Goal: Task Accomplishment & Management: Complete application form

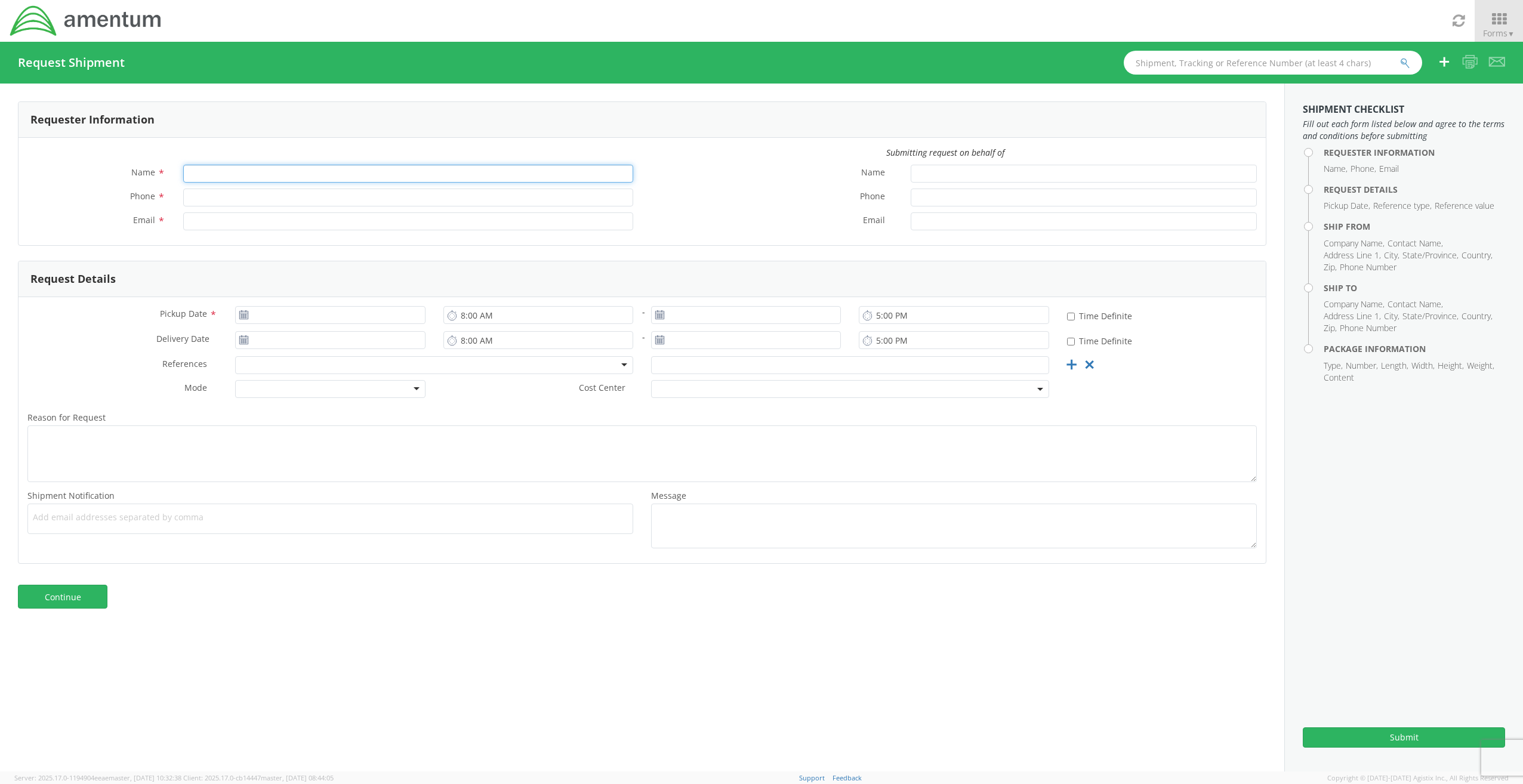
click at [269, 173] on input "Name *" at bounding box center [408, 173] width 450 height 17
type input "[PERSON_NAME]"
type input "[PHONE_NUMBER]"
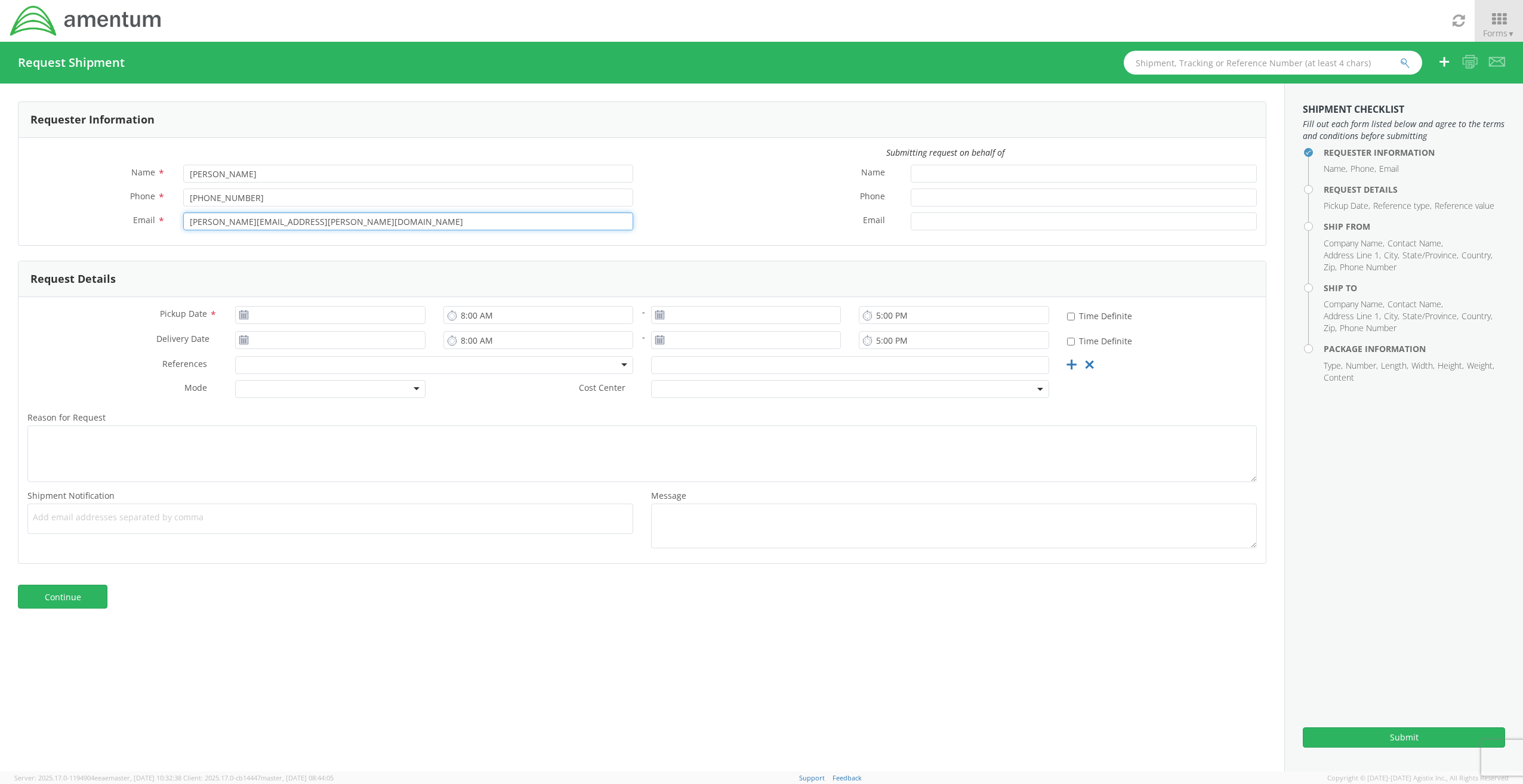
type input "[PERSON_NAME][EMAIL_ADDRESS][PERSON_NAME][DOMAIN_NAME]"
click at [241, 314] on icon at bounding box center [244, 315] width 10 height 10
click at [258, 318] on input "[DATE]" at bounding box center [330, 315] width 190 height 17
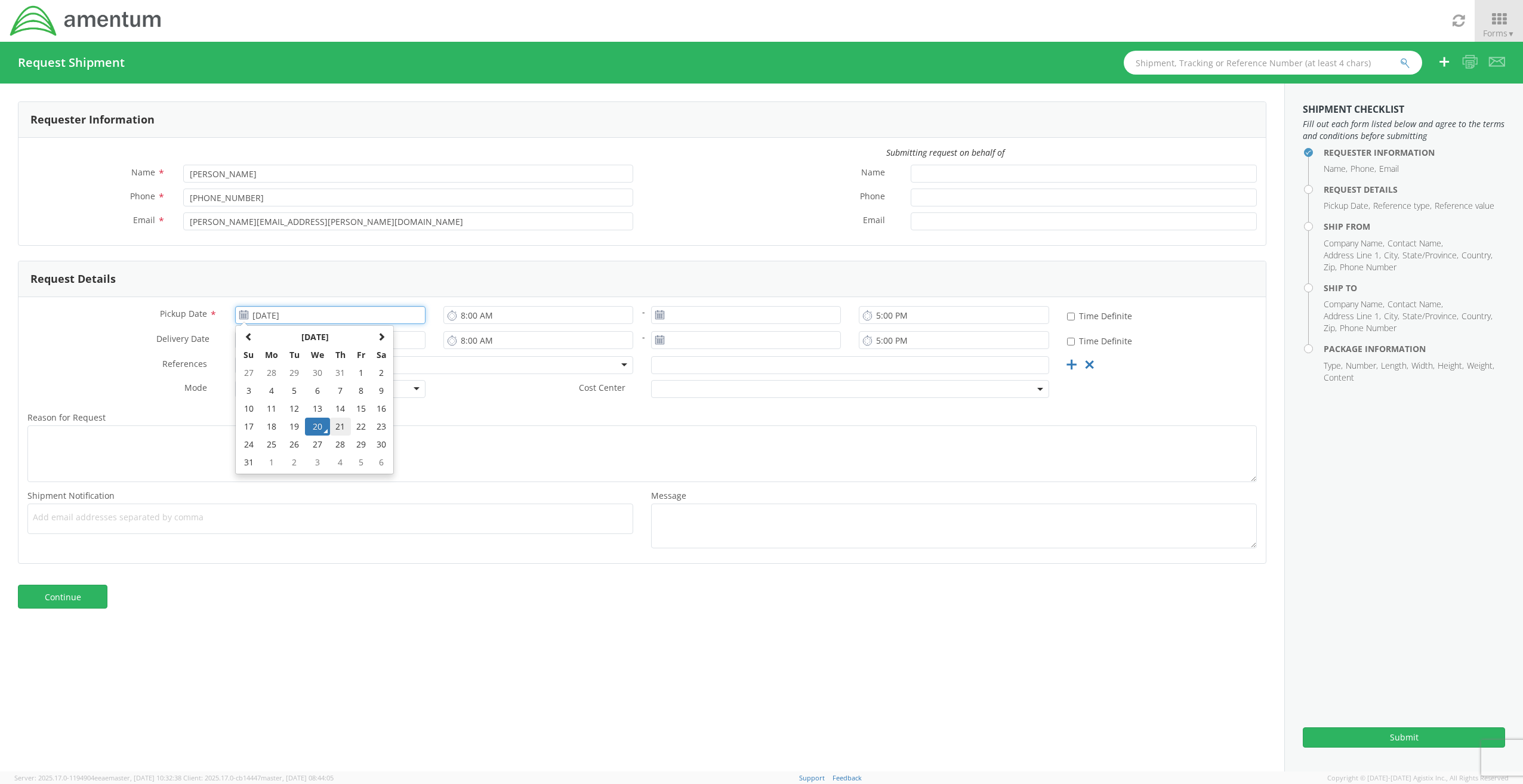
click at [335, 430] on td "21" at bounding box center [341, 426] width 21 height 17
type input "[DATE]"
click at [878, 317] on input "5:00 PM" at bounding box center [954, 315] width 190 height 17
type input "3:00 PM"
click at [260, 340] on input "[DATE]" at bounding box center [330, 340] width 190 height 17
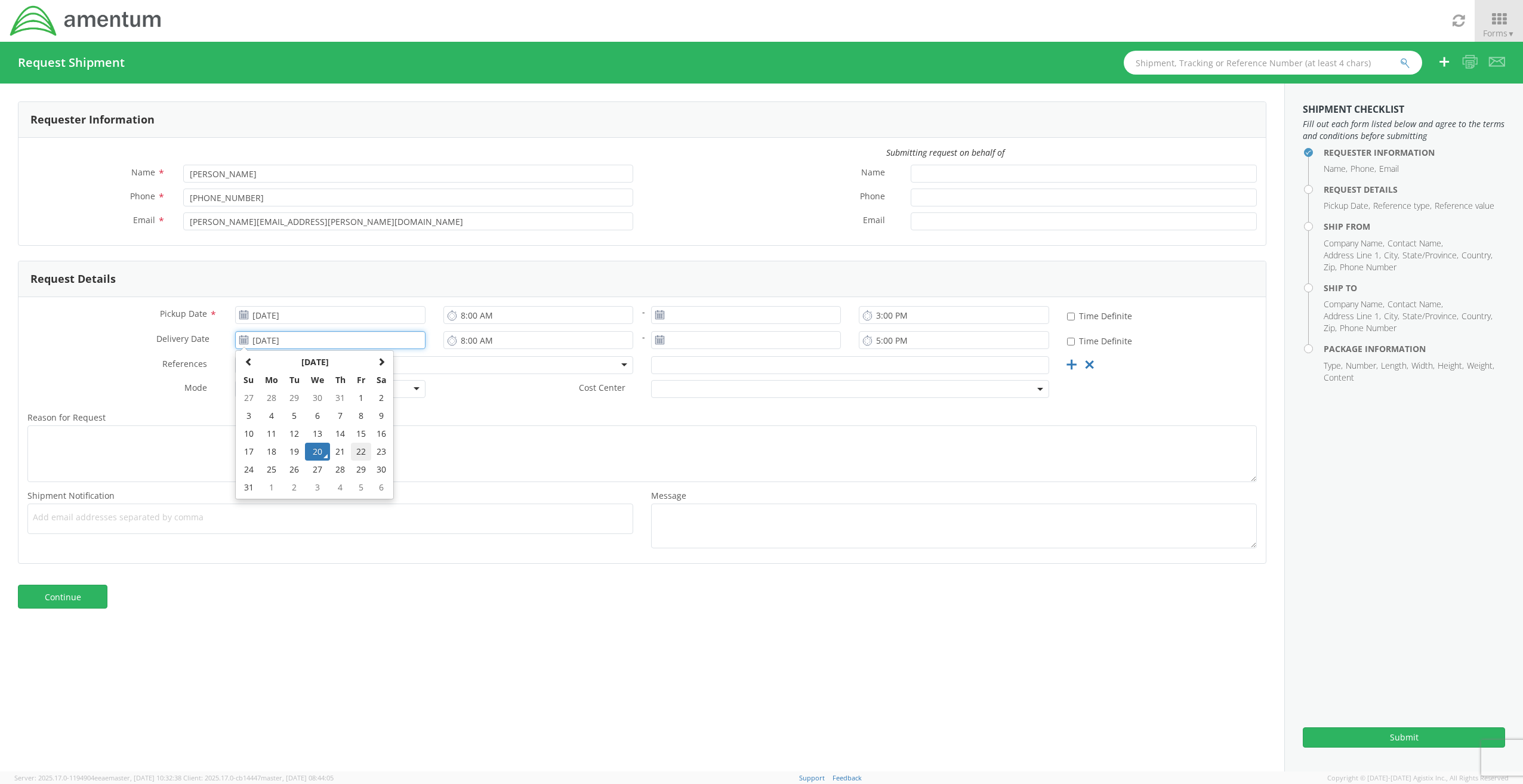
click at [361, 452] on td "22" at bounding box center [360, 451] width 20 height 17
type input "[DATE]"
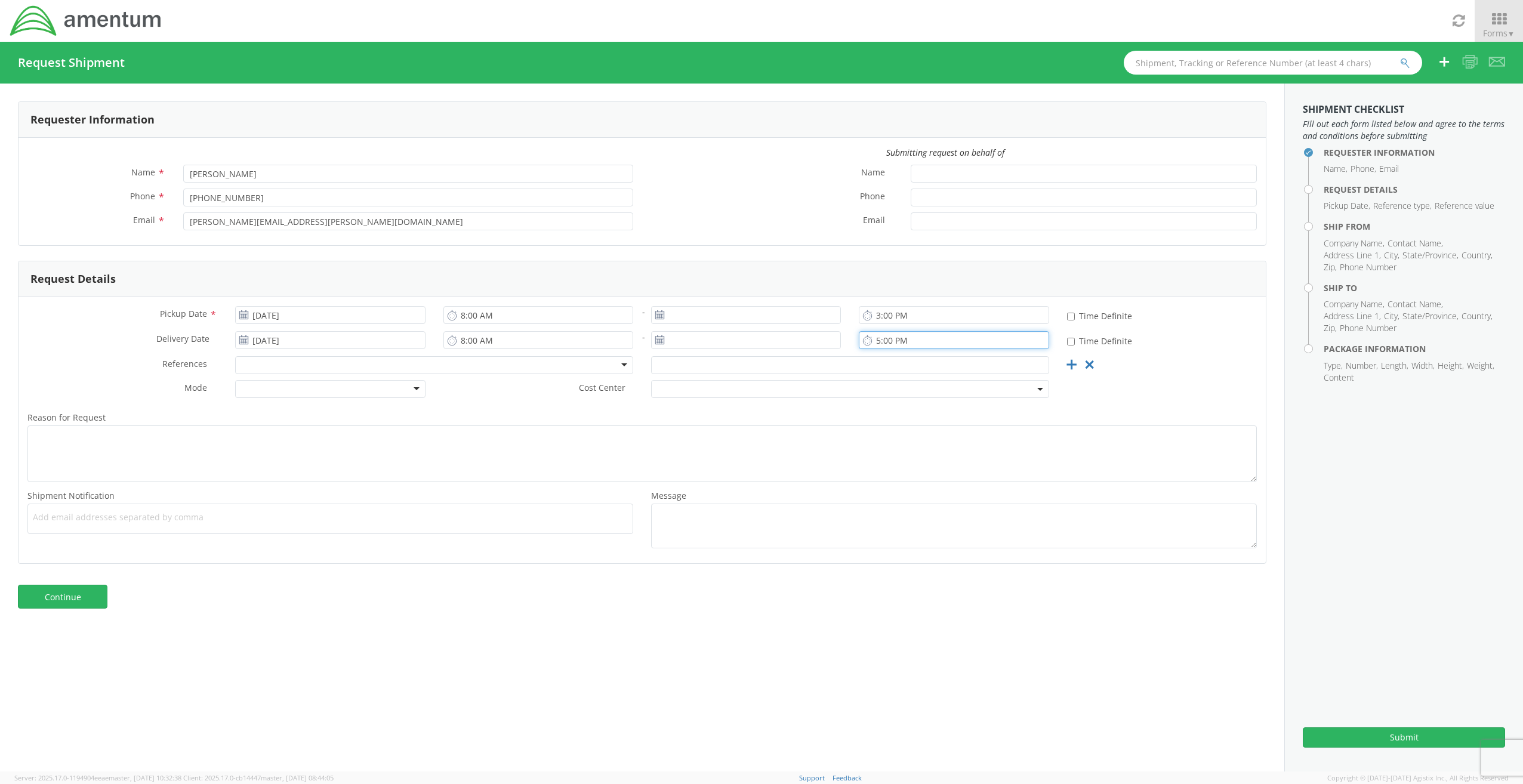
drag, startPoint x: 876, startPoint y: 344, endPoint x: 886, endPoint y: 352, distance: 12.8
click at [878, 344] on input "5:00 PM" at bounding box center [954, 340] width 190 height 17
type input "4:00 PM"
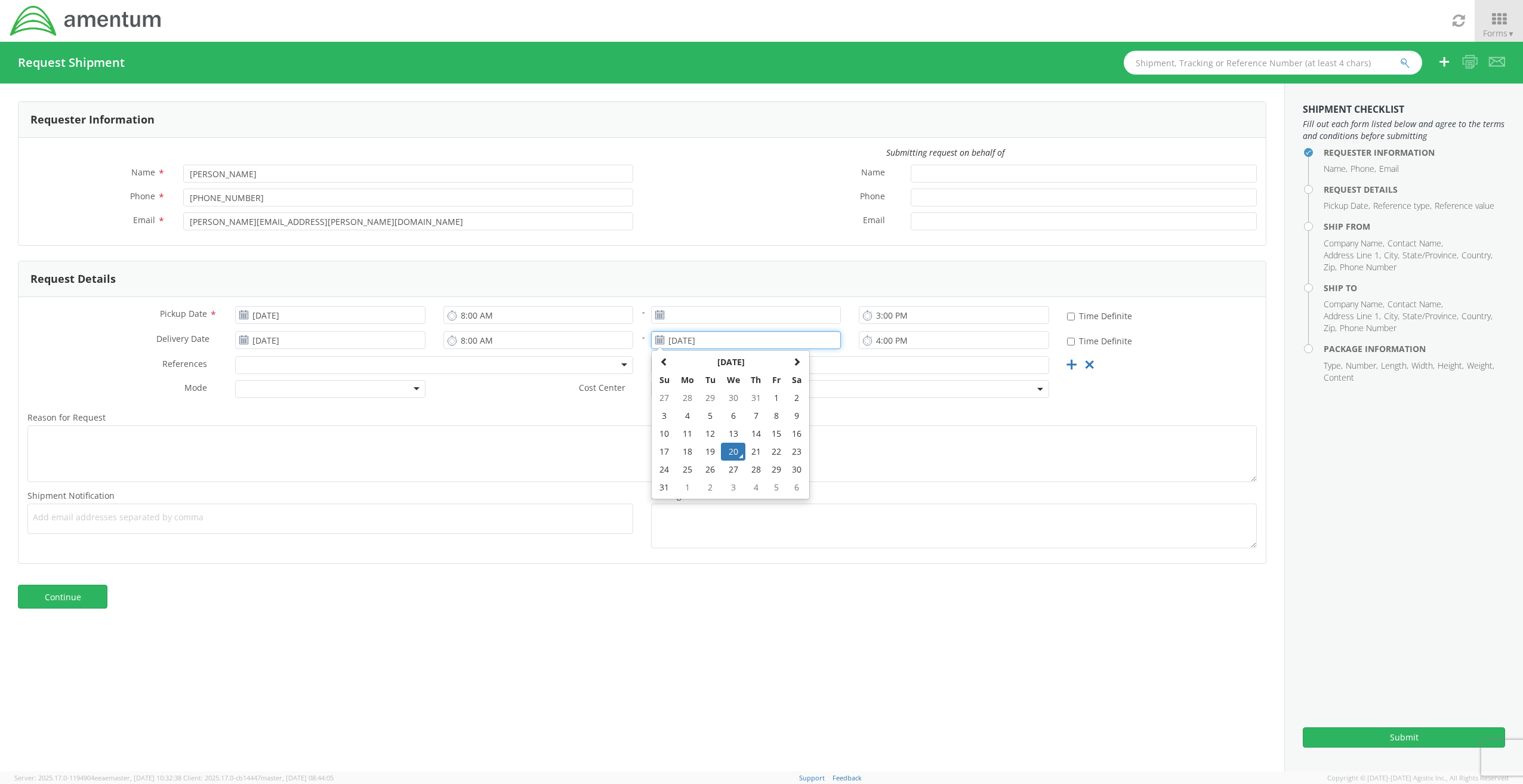
click at [730, 344] on input "[DATE]" at bounding box center [746, 340] width 190 height 17
click at [772, 453] on td "22" at bounding box center [776, 451] width 20 height 17
type input "[DATE]"
click at [685, 317] on input "[DATE]" at bounding box center [746, 315] width 190 height 17
click at [760, 422] on td "21" at bounding box center [756, 426] width 21 height 17
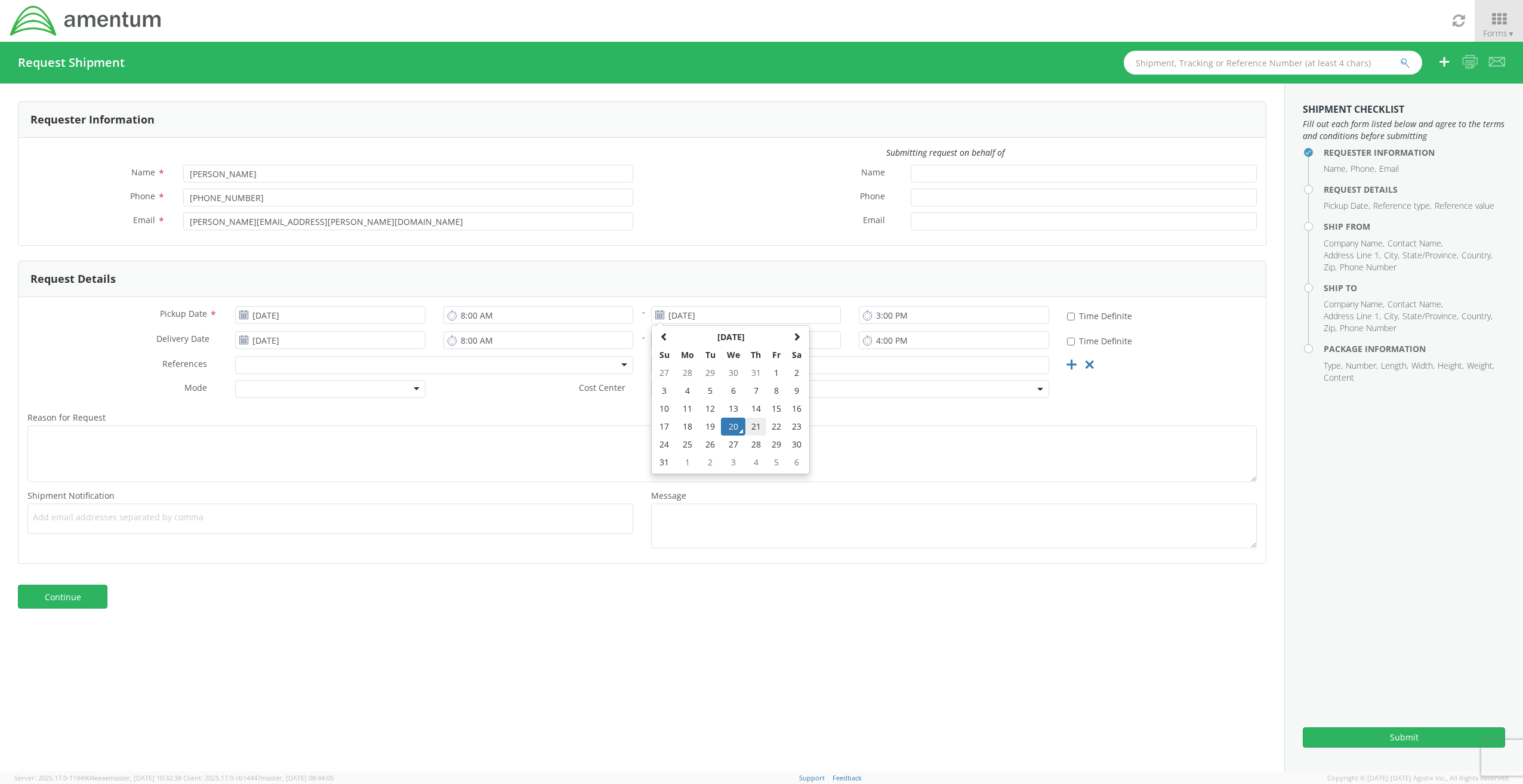
type input "[DATE]"
click at [610, 368] on div at bounding box center [434, 365] width 398 height 17
click at [684, 366] on input "text" at bounding box center [849, 365] width 398 height 17
type input "4972.00.00.F.0002.TWNOD"
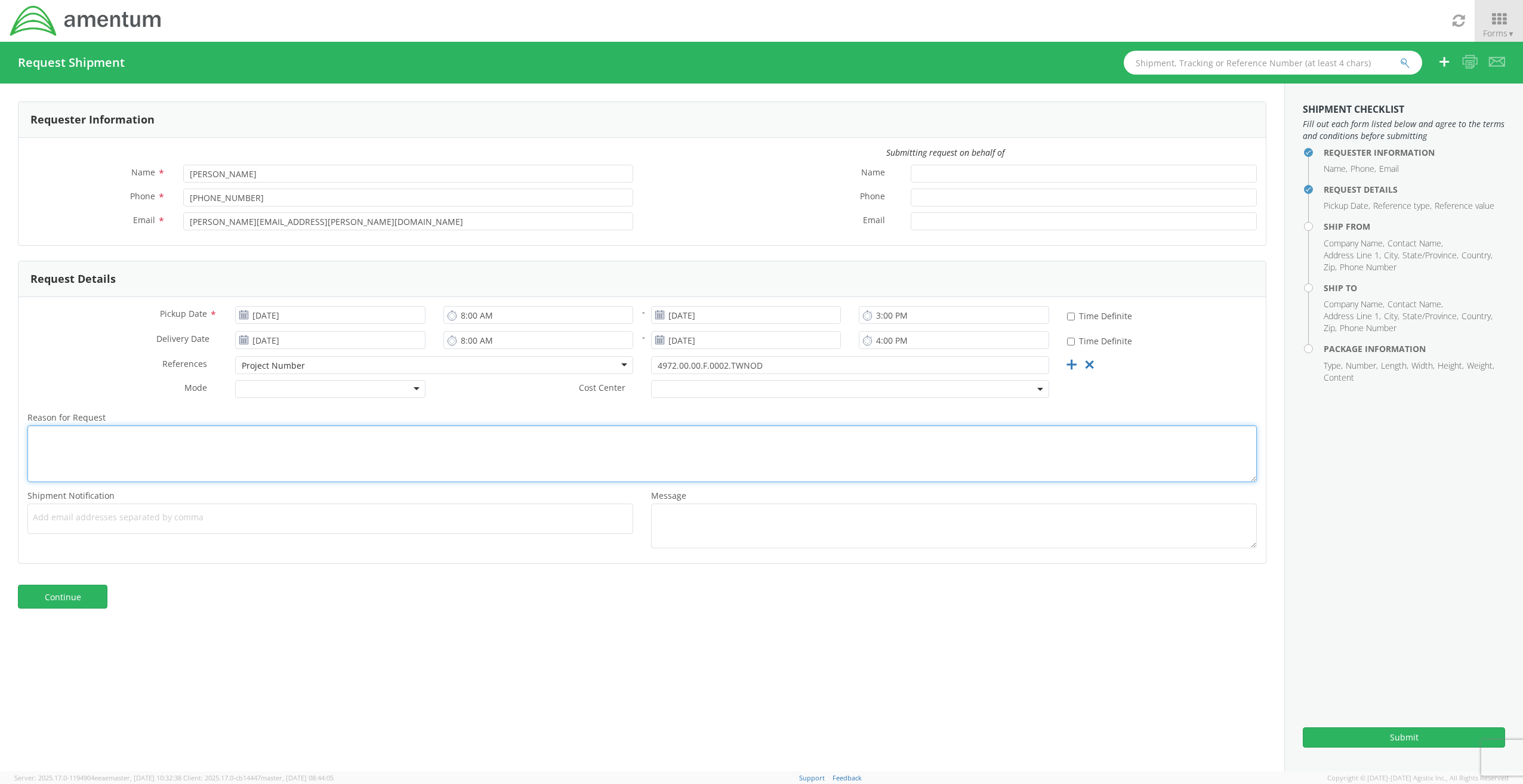
click at [102, 444] on textarea "Reason for Request *" at bounding box center [642, 453] width 1230 height 57
type textarea "Ship 3 crates from [GEOGRAPHIC_DATA], [GEOGRAPHIC_DATA] to [GEOGRAPHIC_DATA], […"
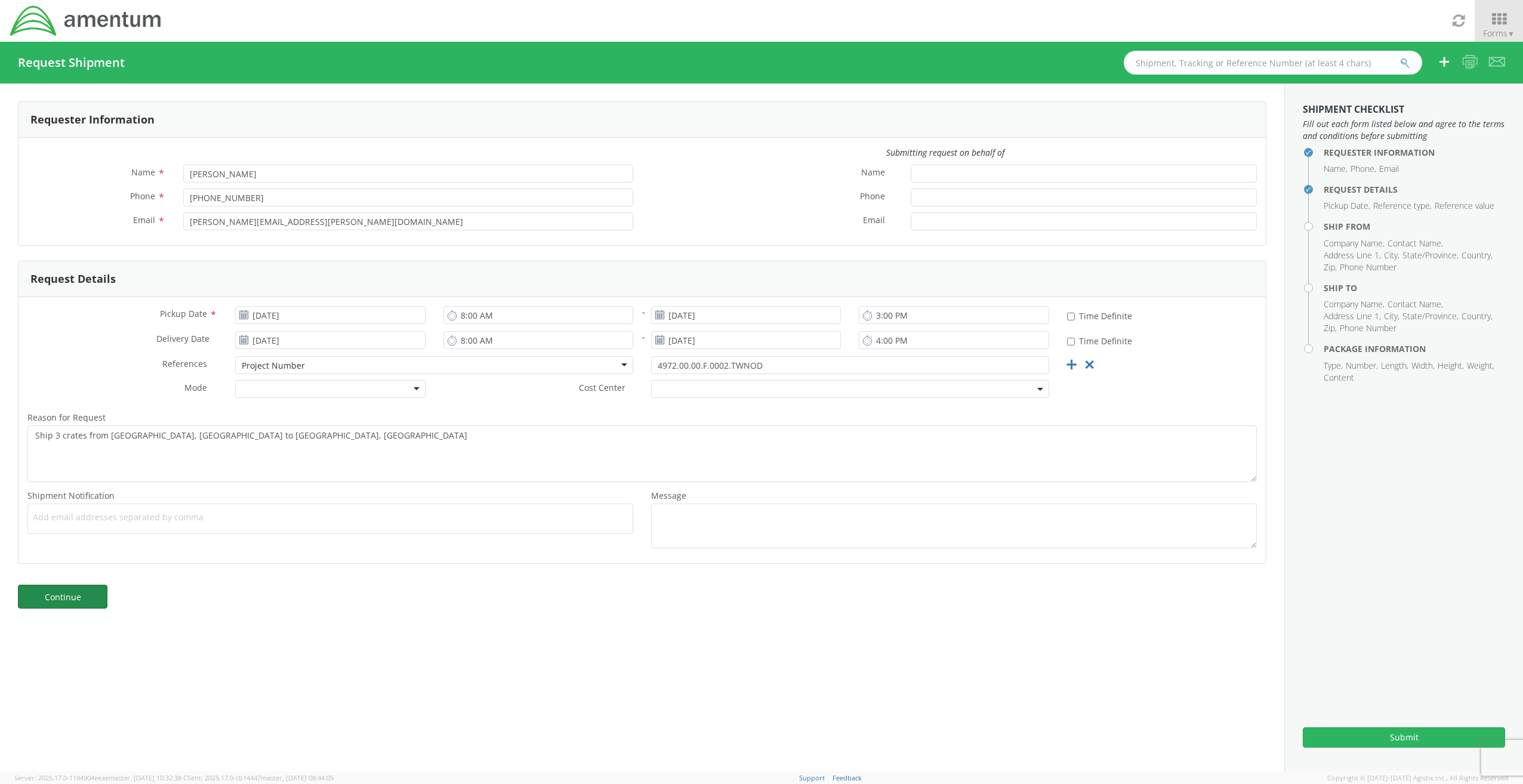
click at [57, 598] on link "Continue" at bounding box center [62, 596] width 89 height 24
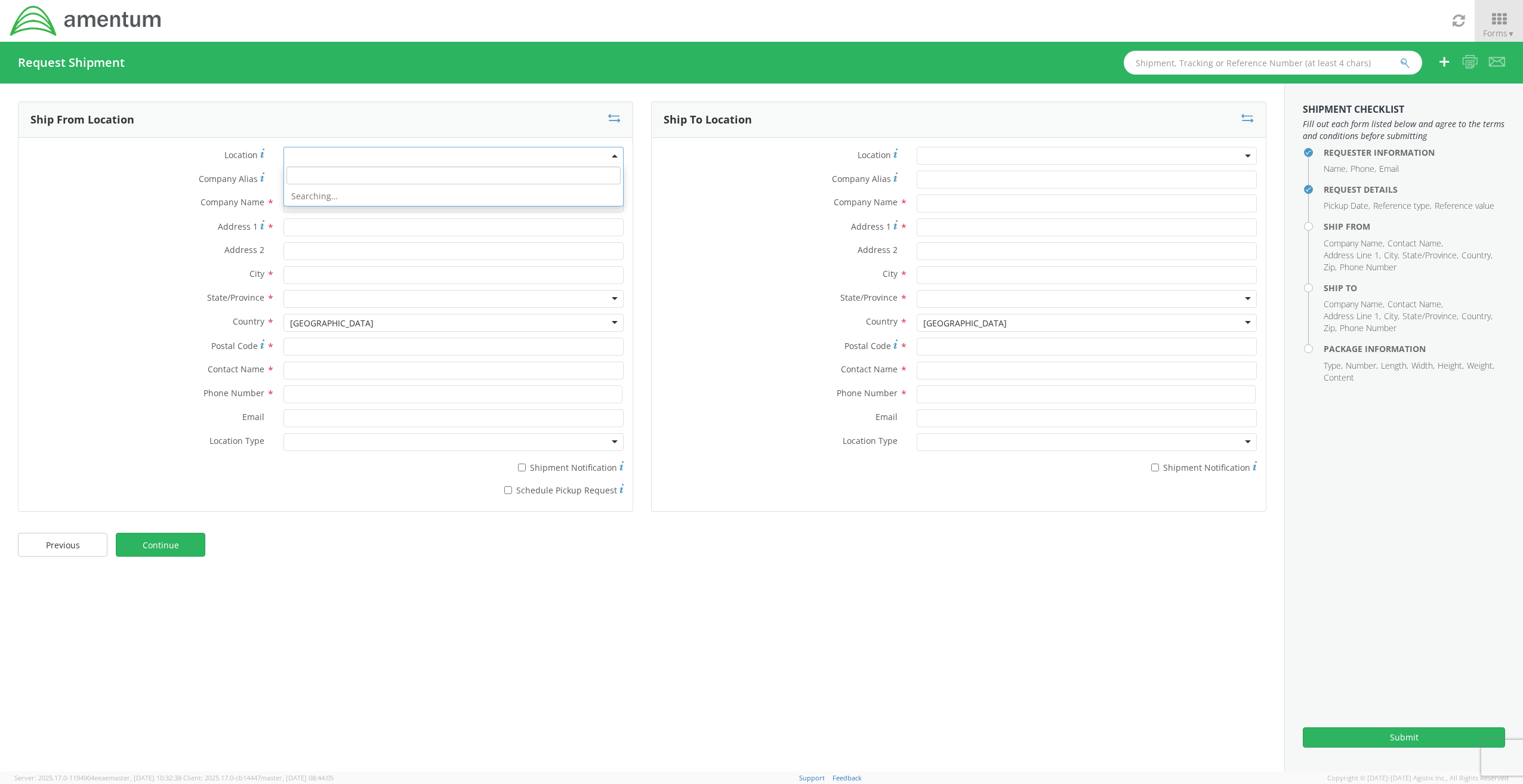
click at [610, 156] on span at bounding box center [453, 156] width 340 height 17
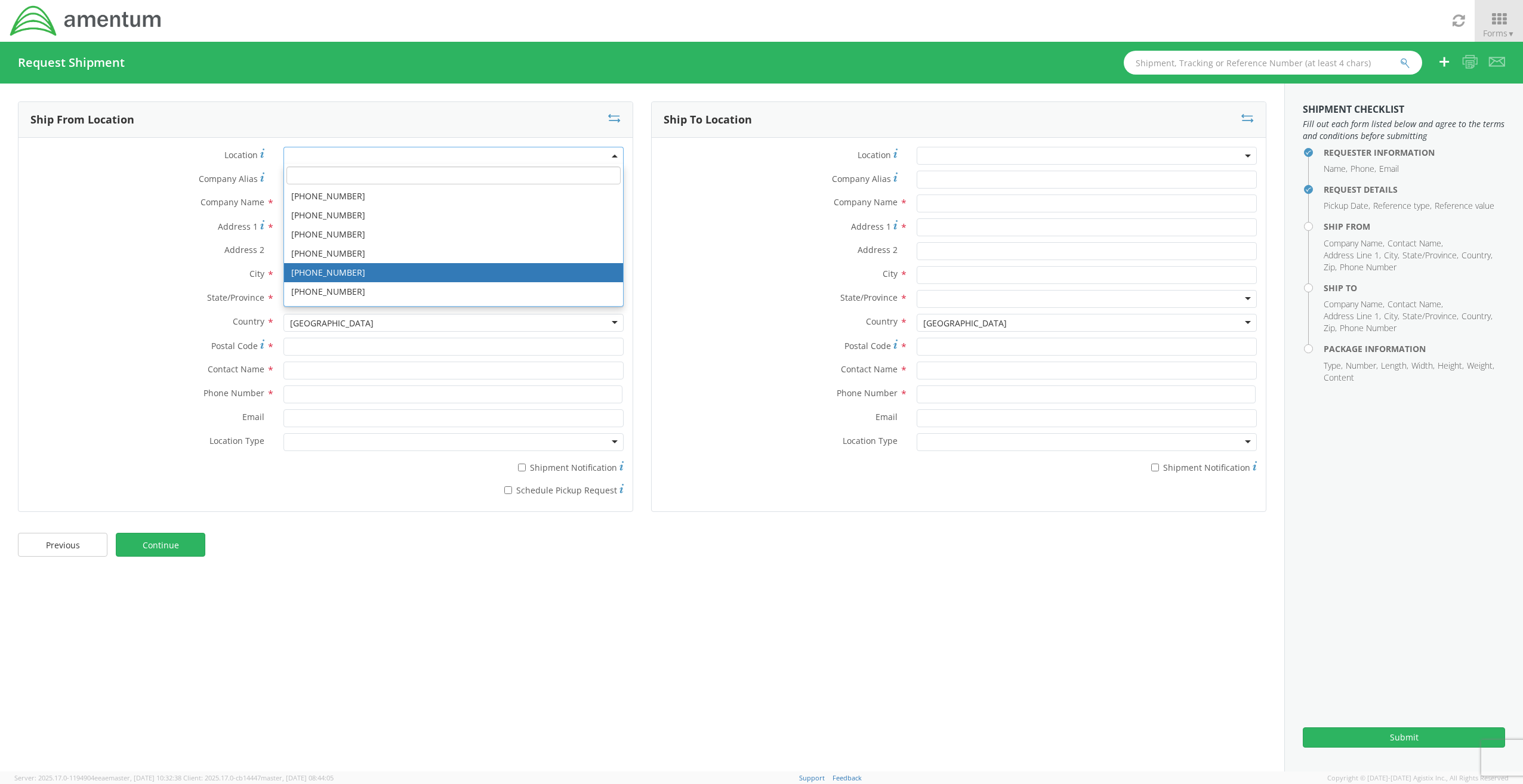
type input "Amentum Services, Inc"
type input "[STREET_ADDRESS]"
type input "[GEOGRAPHIC_DATA]"
type input "22202"
select select "52735"
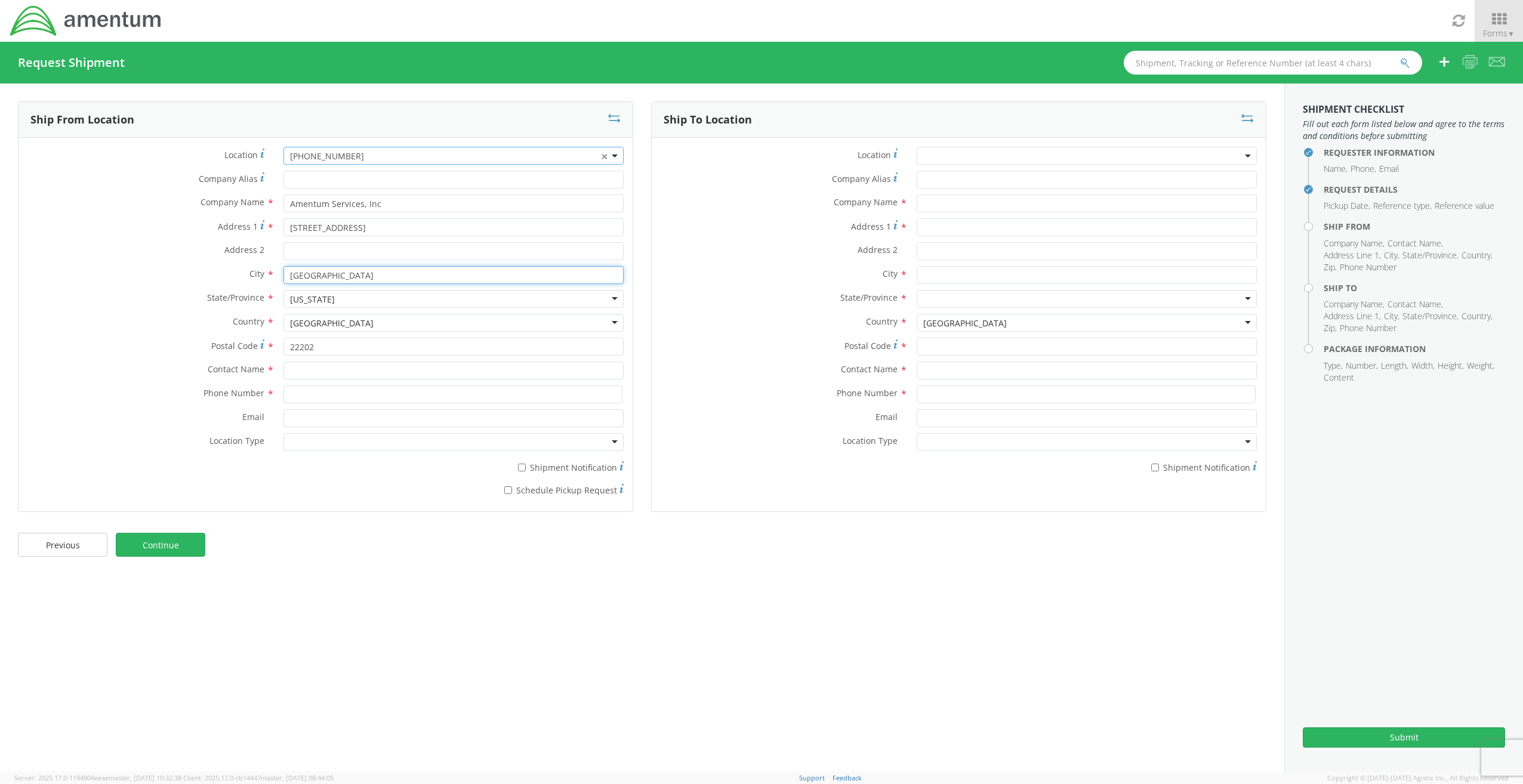
click at [614, 279] on input "[GEOGRAPHIC_DATA]" at bounding box center [453, 275] width 340 height 17
click at [621, 155] on span "× [PHONE_NUMBER]" at bounding box center [453, 156] width 340 height 17
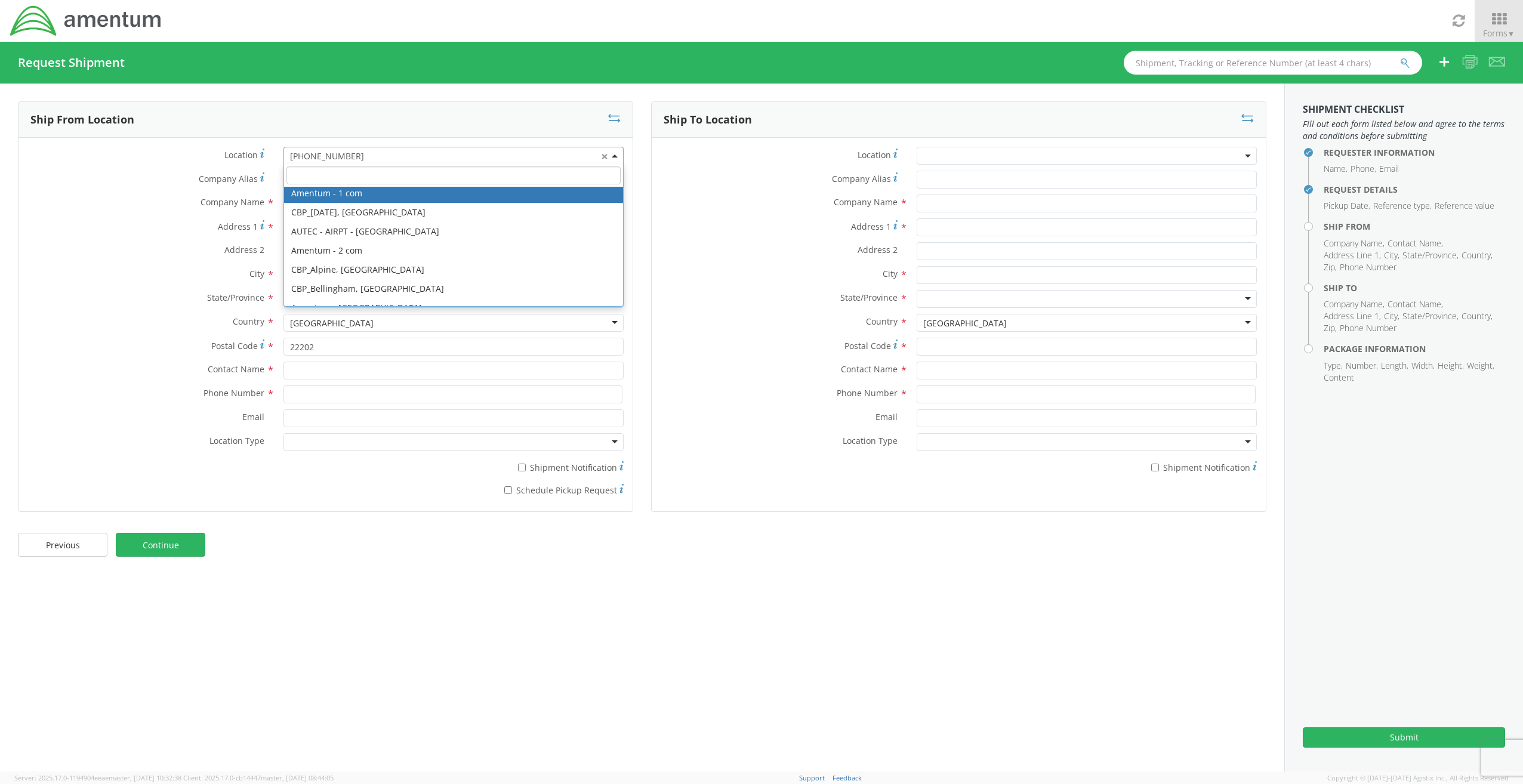
scroll to position [2429, 0]
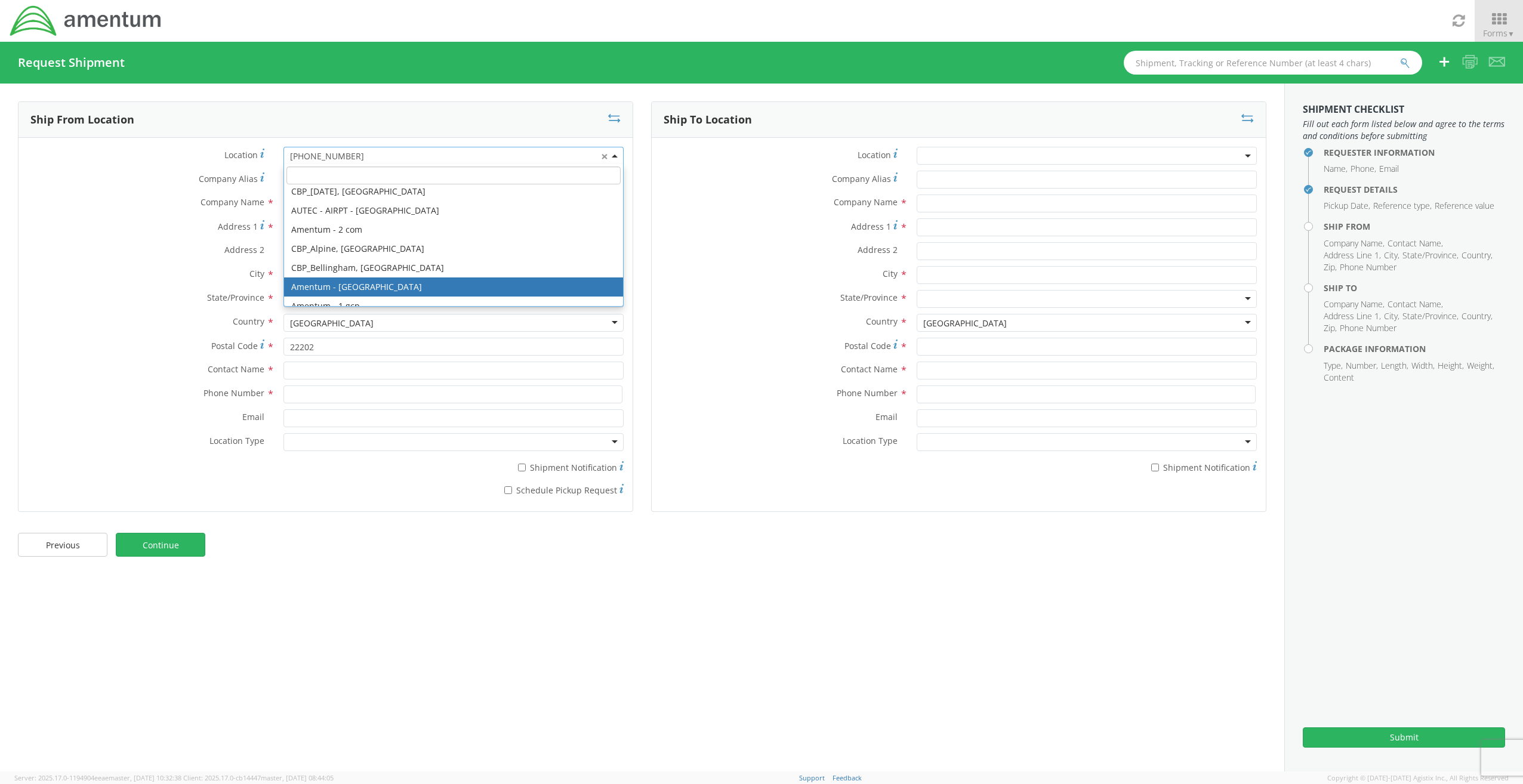
type input "Amentum Services, Inc."
type input "[STREET_ADDRESS][PERSON_NAME]"
type input "Suite 214-S"
type input "[GEOGRAPHIC_DATA]"
type input "21754"
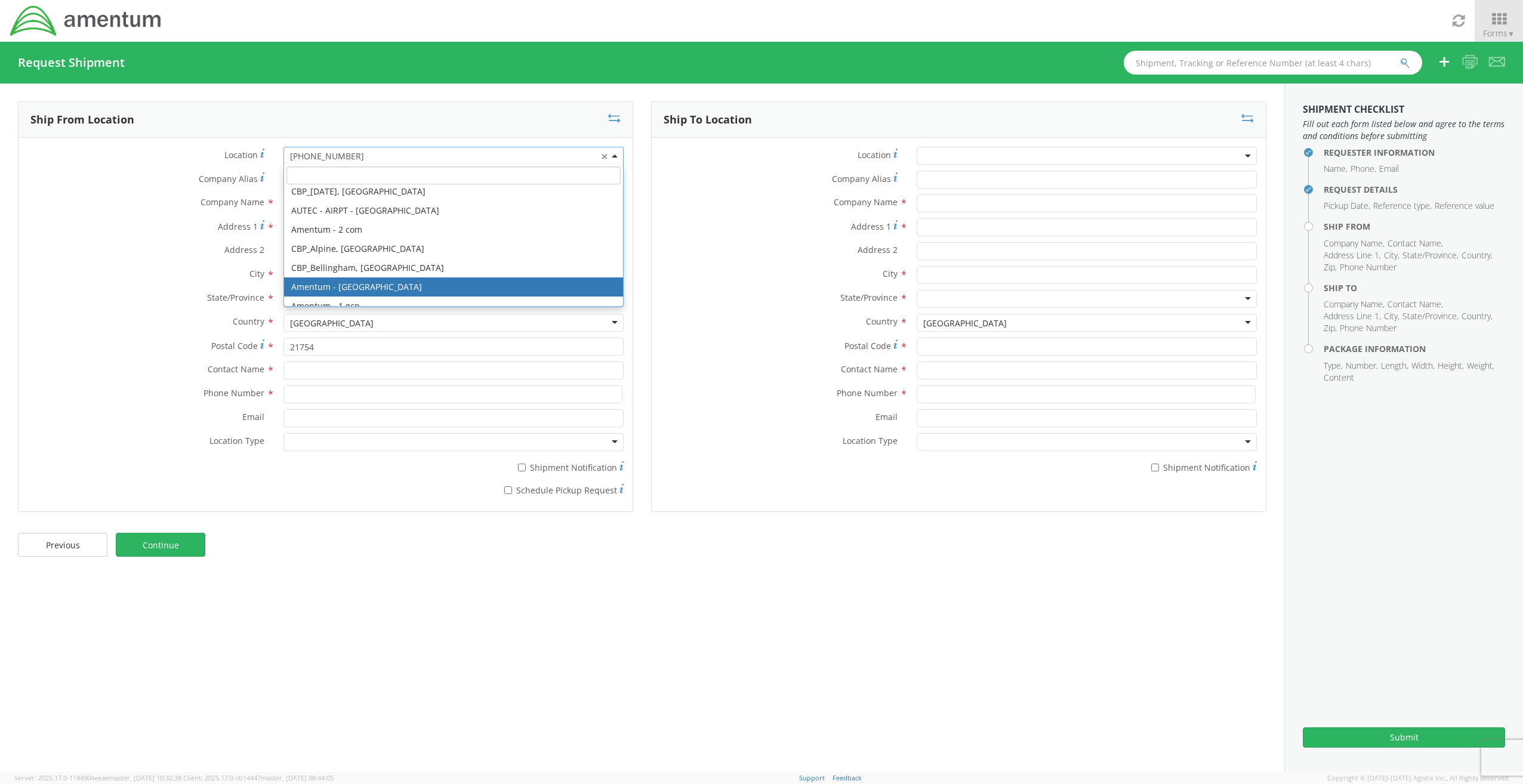
select select "56711"
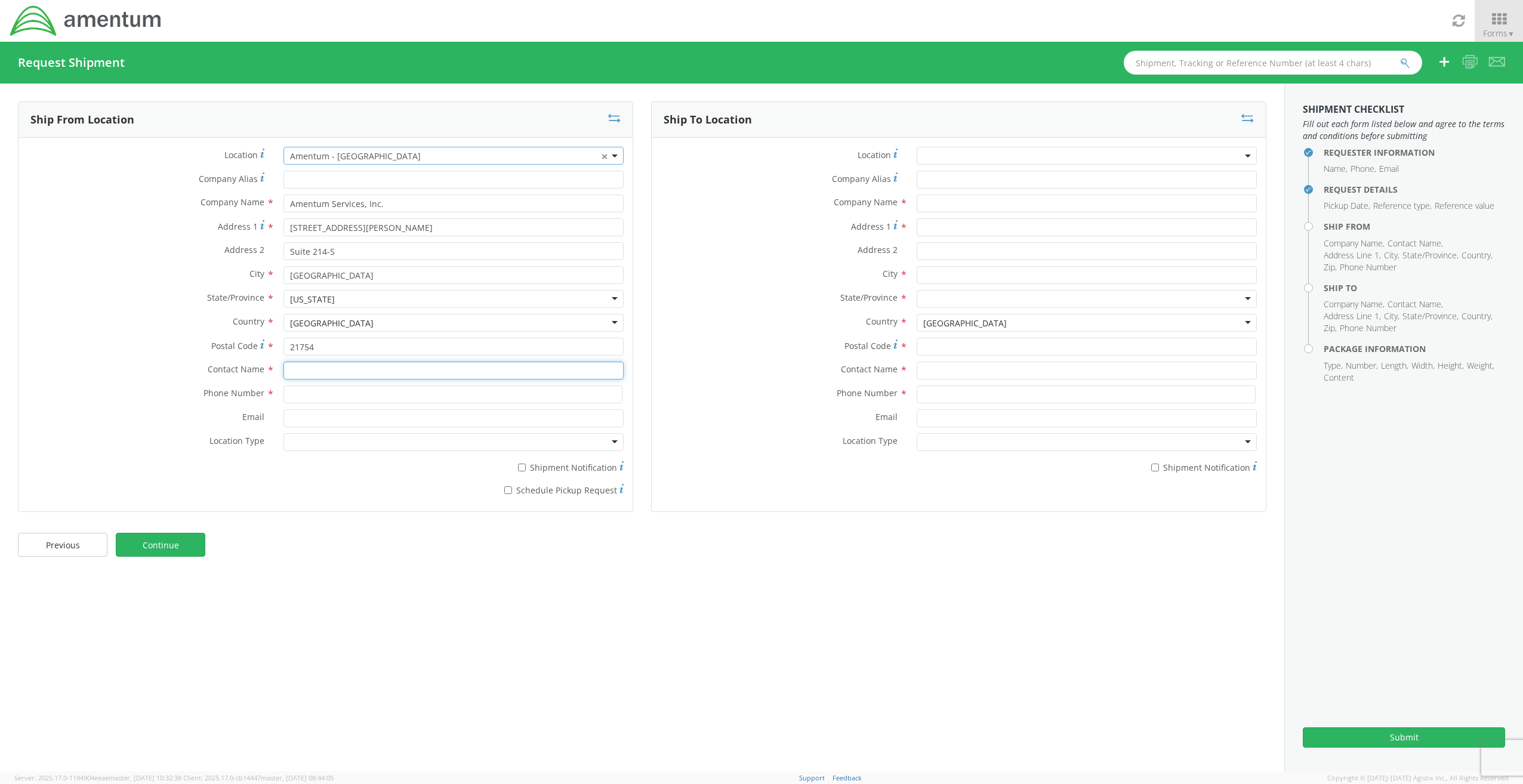
click at [308, 376] on input "text" at bounding box center [453, 370] width 340 height 17
type input "[PERSON_NAME]"
type input "[PHONE_NUMBER]"
type input "[PERSON_NAME][EMAIL_ADDRESS][PERSON_NAME][DOMAIN_NAME]"
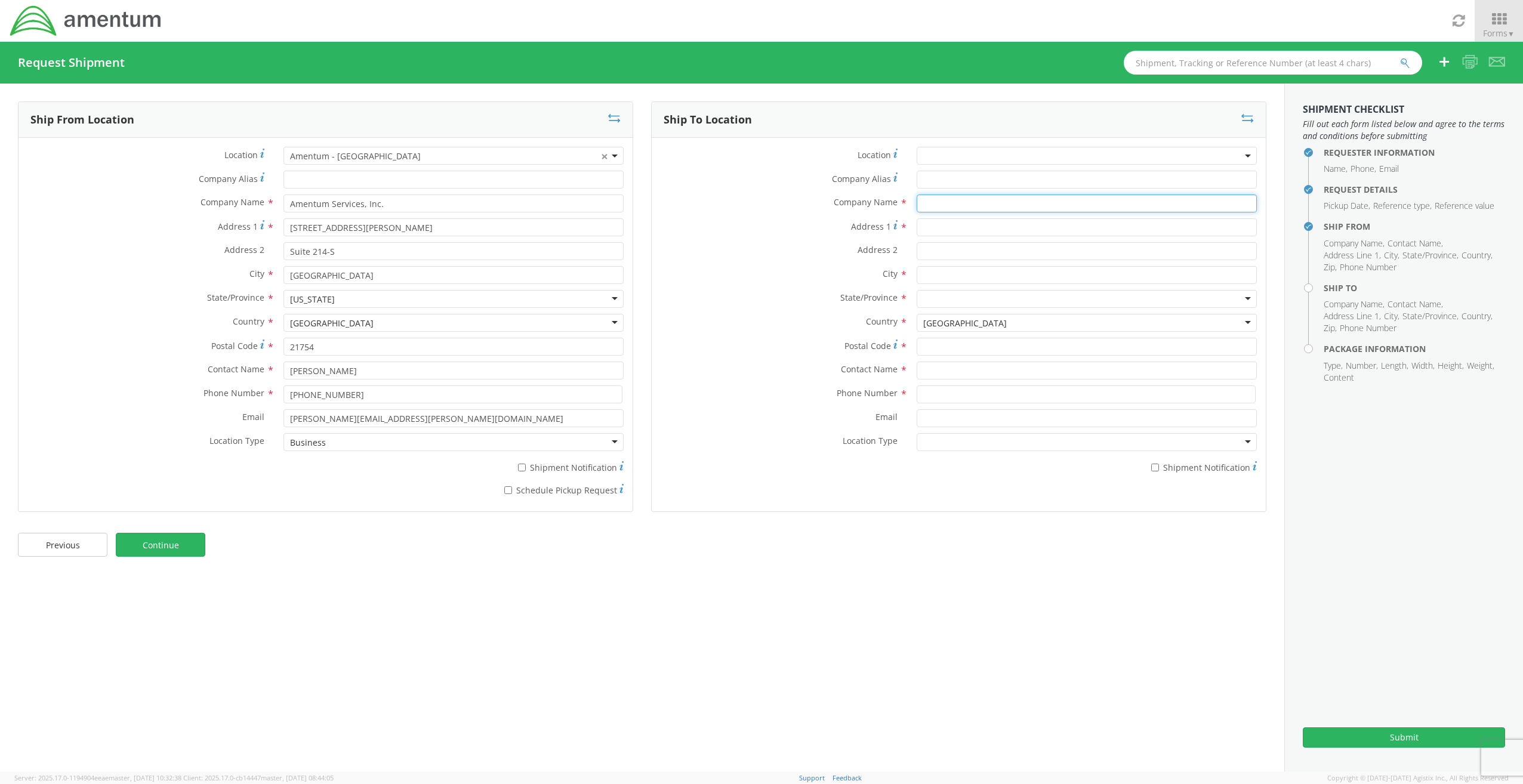
click at [931, 203] on input "text" at bounding box center [1086, 203] width 340 height 17
type input "Engineered Syntactic Systems"
type input "[STREET_ADDRESS][PERSON_NAME]"
type input "Attleboro"
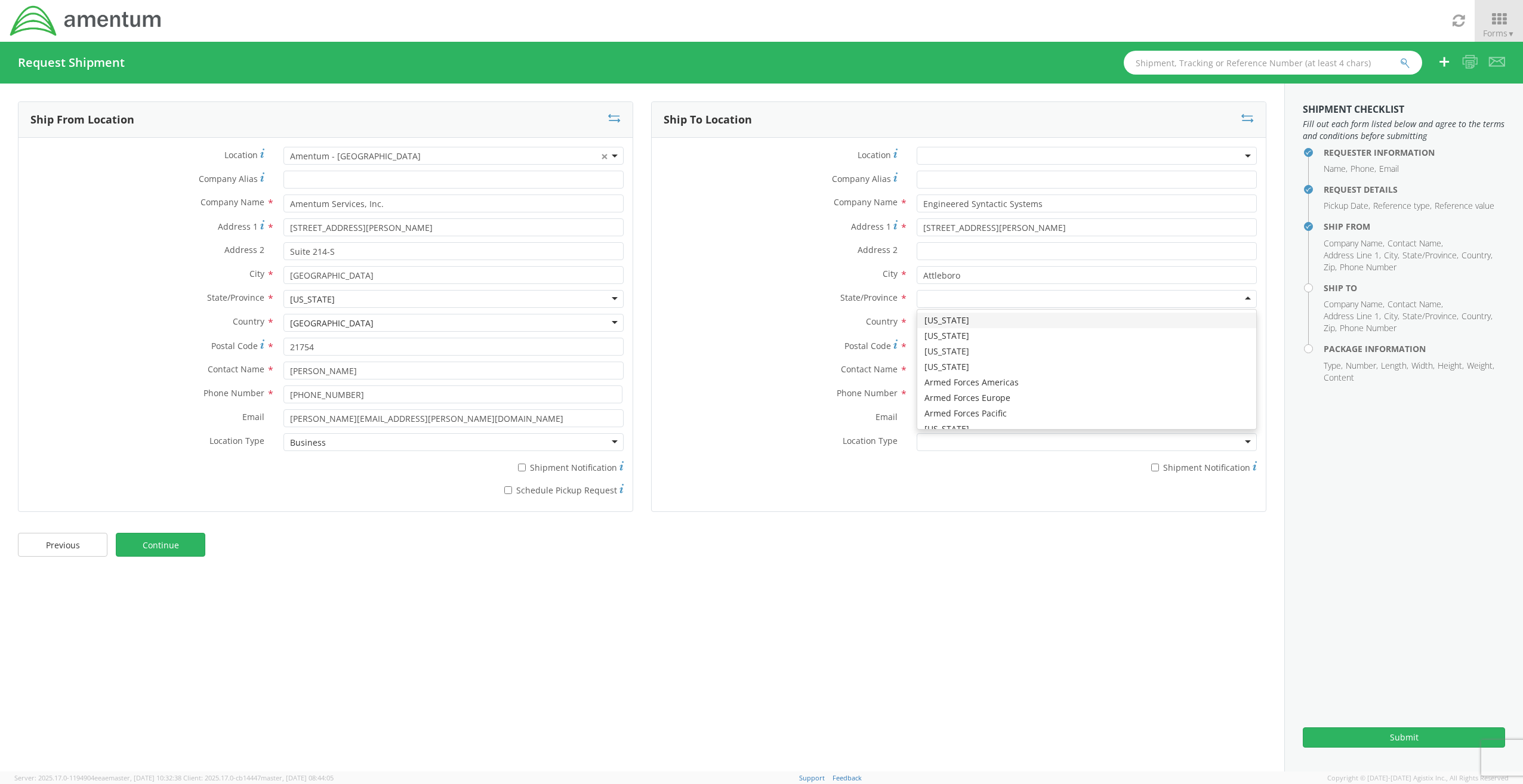
type input "m"
click at [946, 347] on input "Postal Code *" at bounding box center [1086, 347] width 340 height 17
type input "02703"
type input "[PERSON_NAME]"
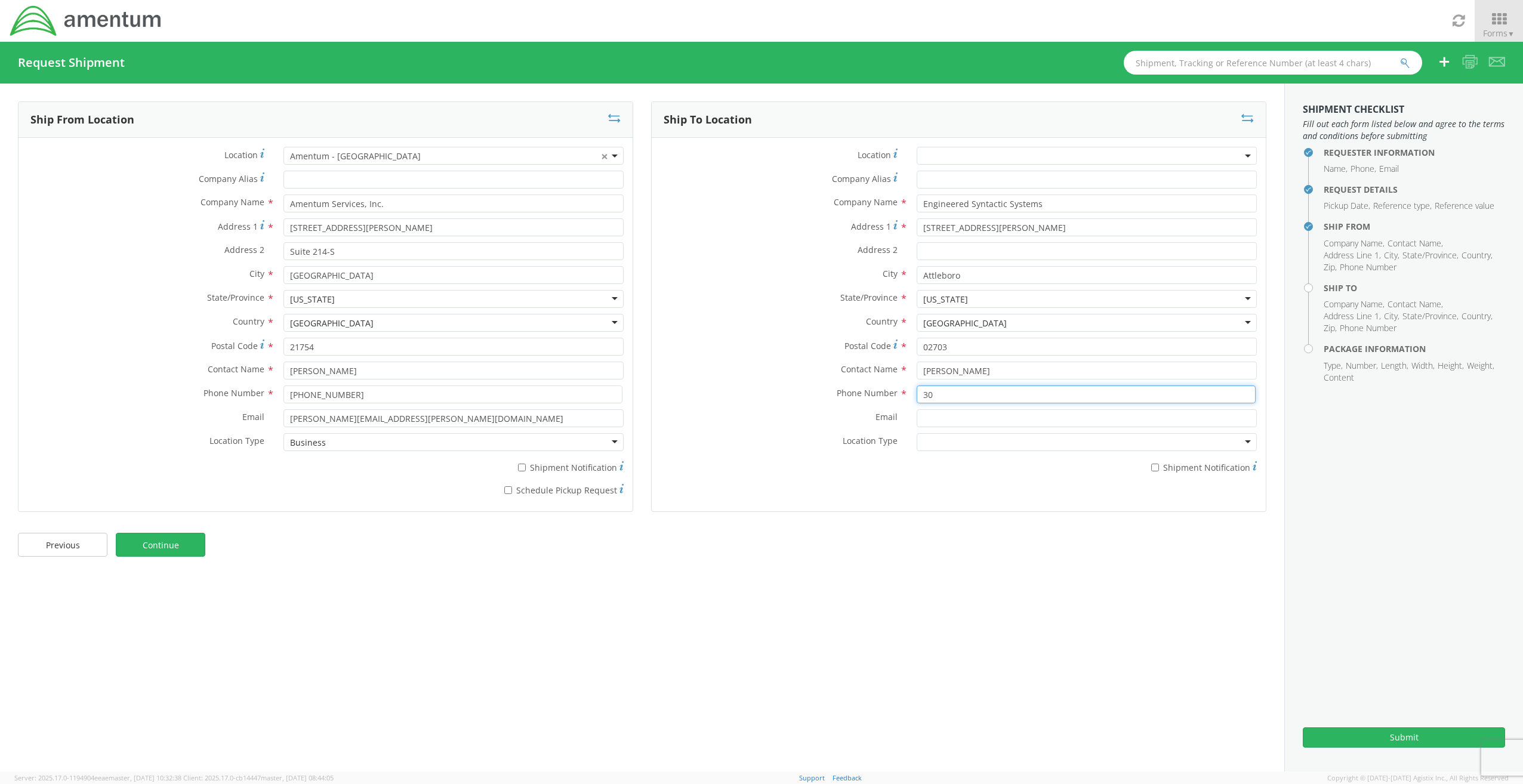
type input "3"
type input "[PHONE_NUMBER]"
click at [991, 437] on div at bounding box center [1086, 441] width 340 height 17
click at [147, 547] on link "Continue" at bounding box center [161, 544] width 89 height 24
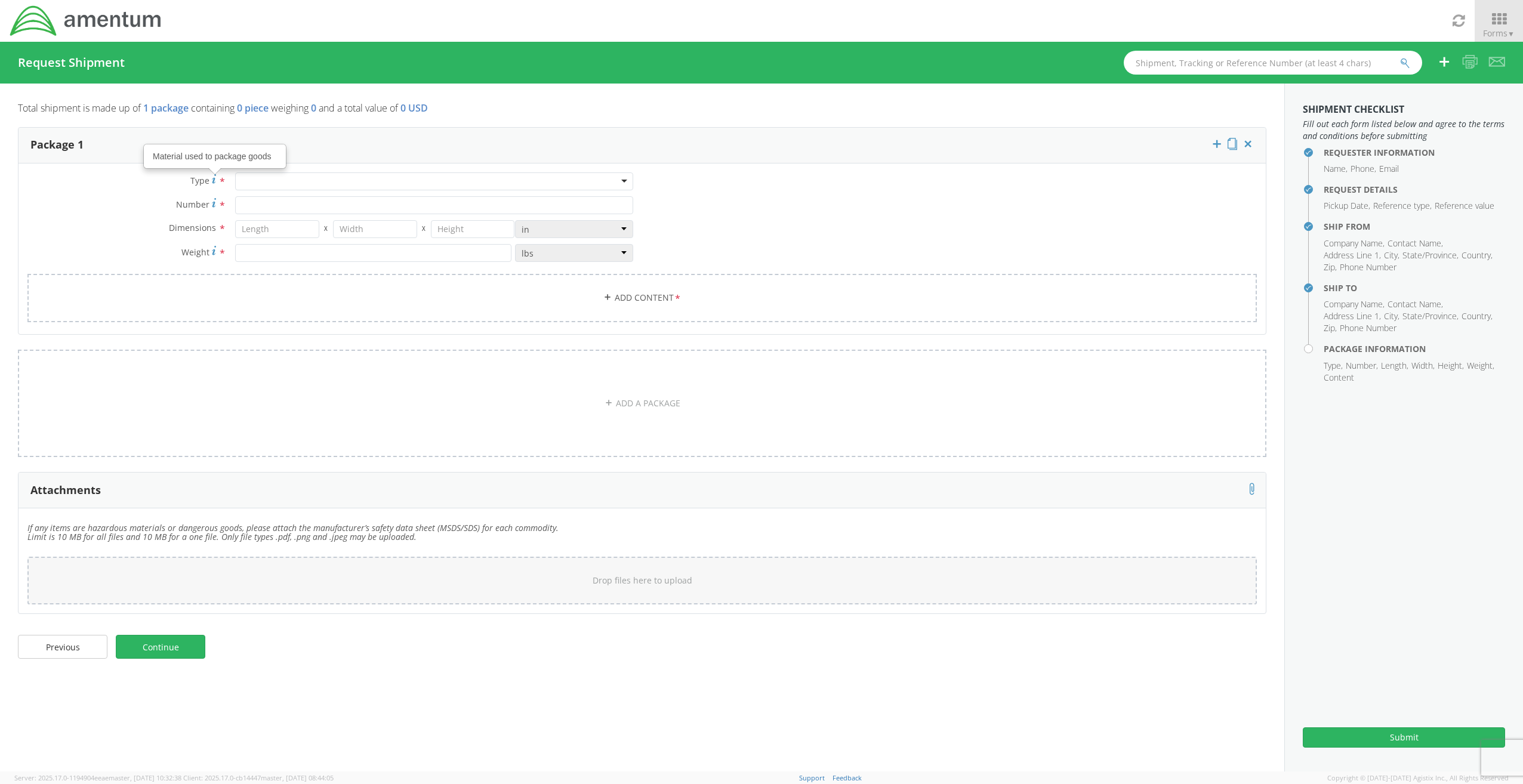
click at [276, 183] on div at bounding box center [434, 181] width 398 height 17
click at [248, 202] on input "Number *" at bounding box center [434, 205] width 398 height 17
type input "3"
click at [294, 232] on input "number" at bounding box center [277, 228] width 83 height 17
type input "40"
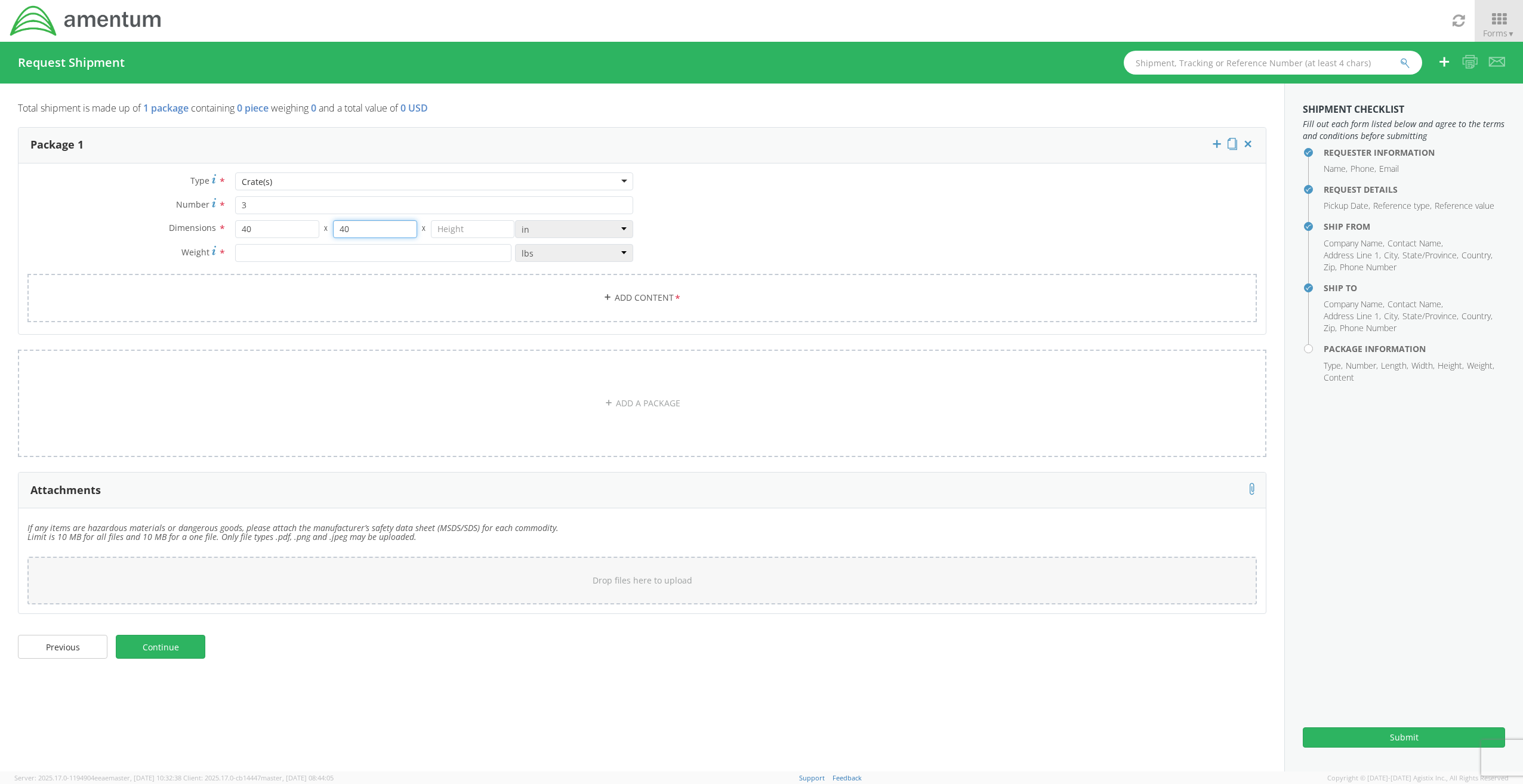
type input "40"
type input "44"
type input "750"
click at [641, 299] on link "Add Content *" at bounding box center [642, 298] width 1230 height 48
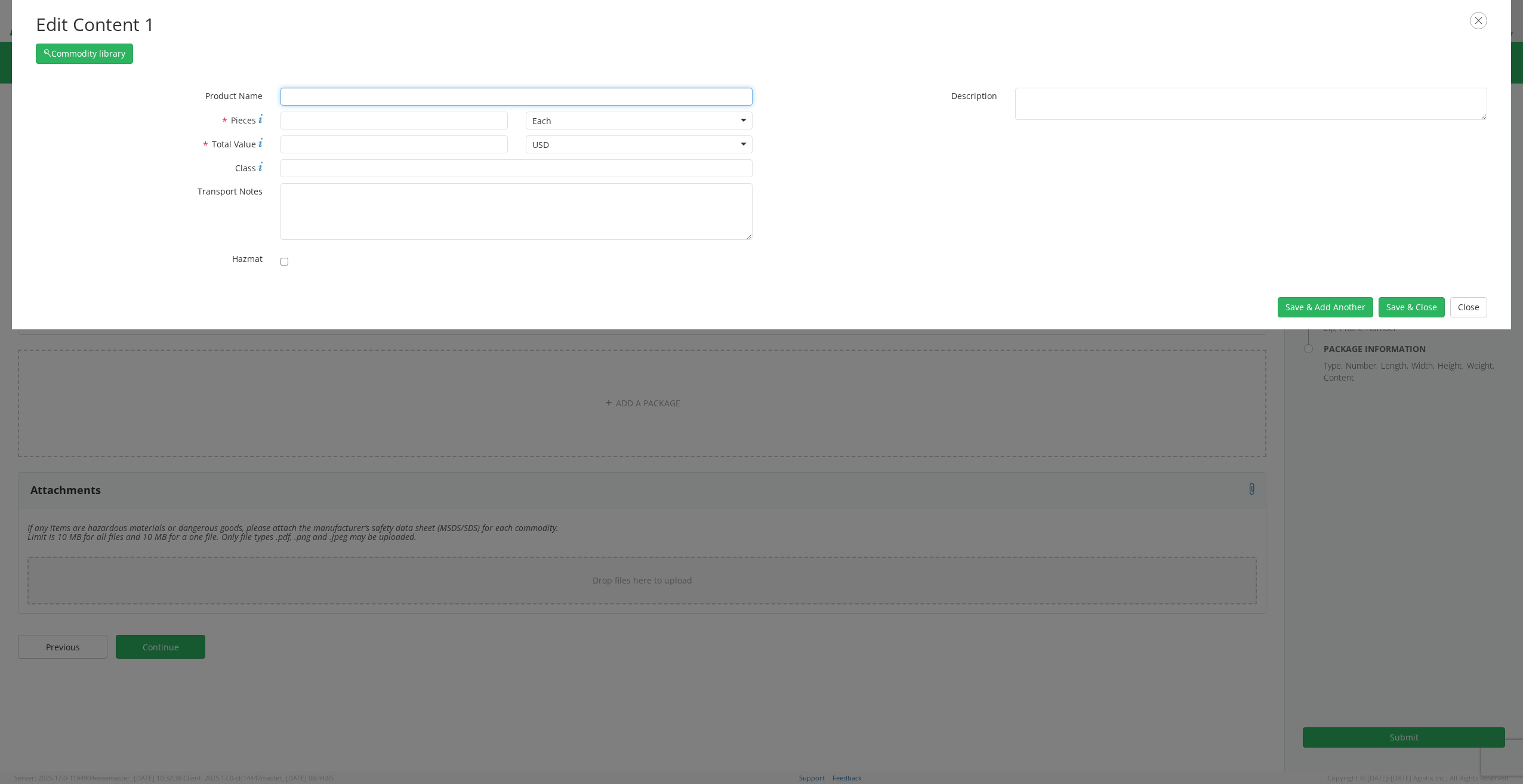
click at [318, 95] on input "text" at bounding box center [516, 97] width 472 height 17
type input "Twin"
type input "TwinAX DATA BUS CABLE"
click at [304, 116] on div "unable to find any results that match the current query" at bounding box center [516, 119] width 471 height 17
click at [289, 112] on div "unable to find any results that match the current query" at bounding box center [516, 119] width 471 height 17
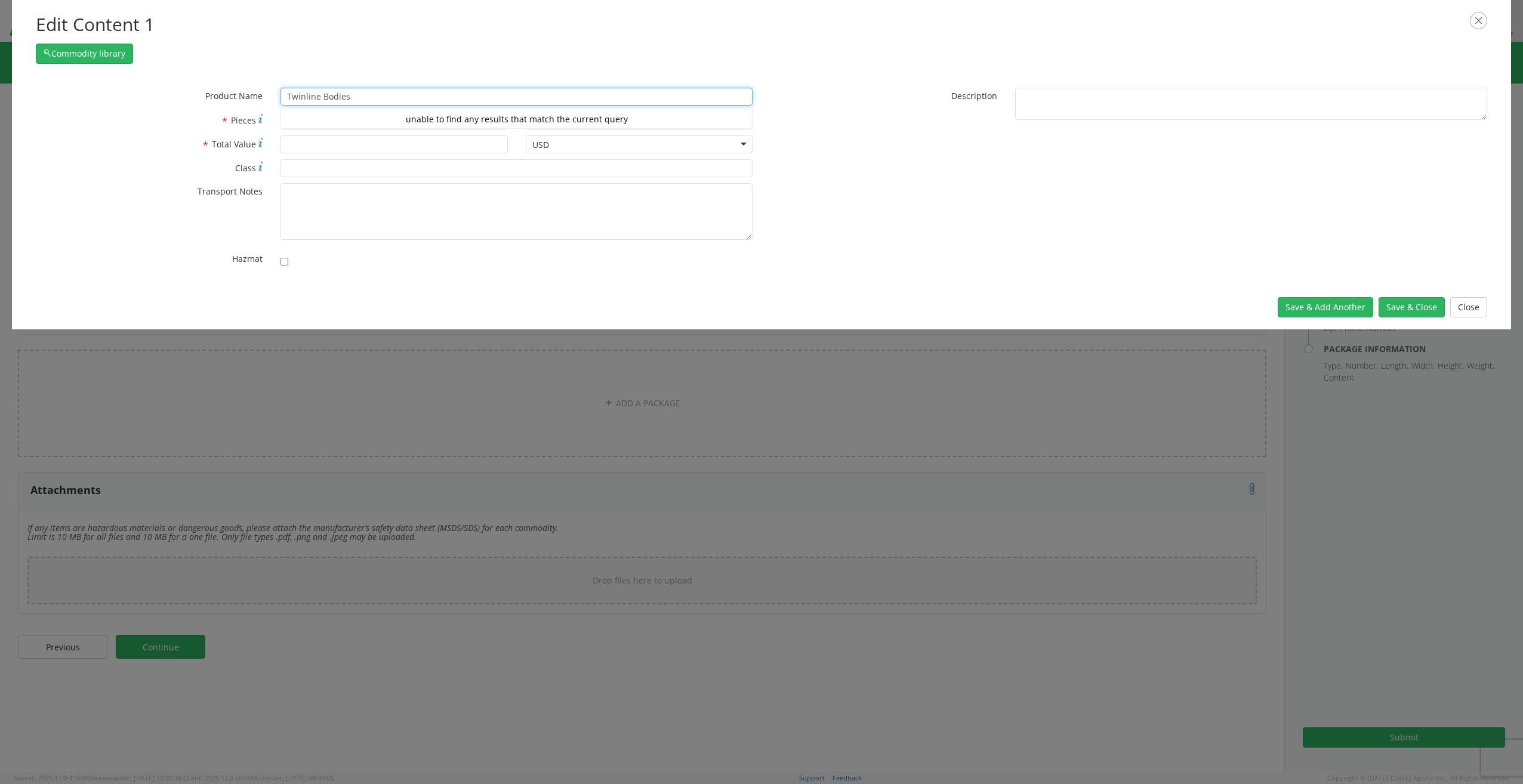
type input "Twinline Bodies"
type input "9"
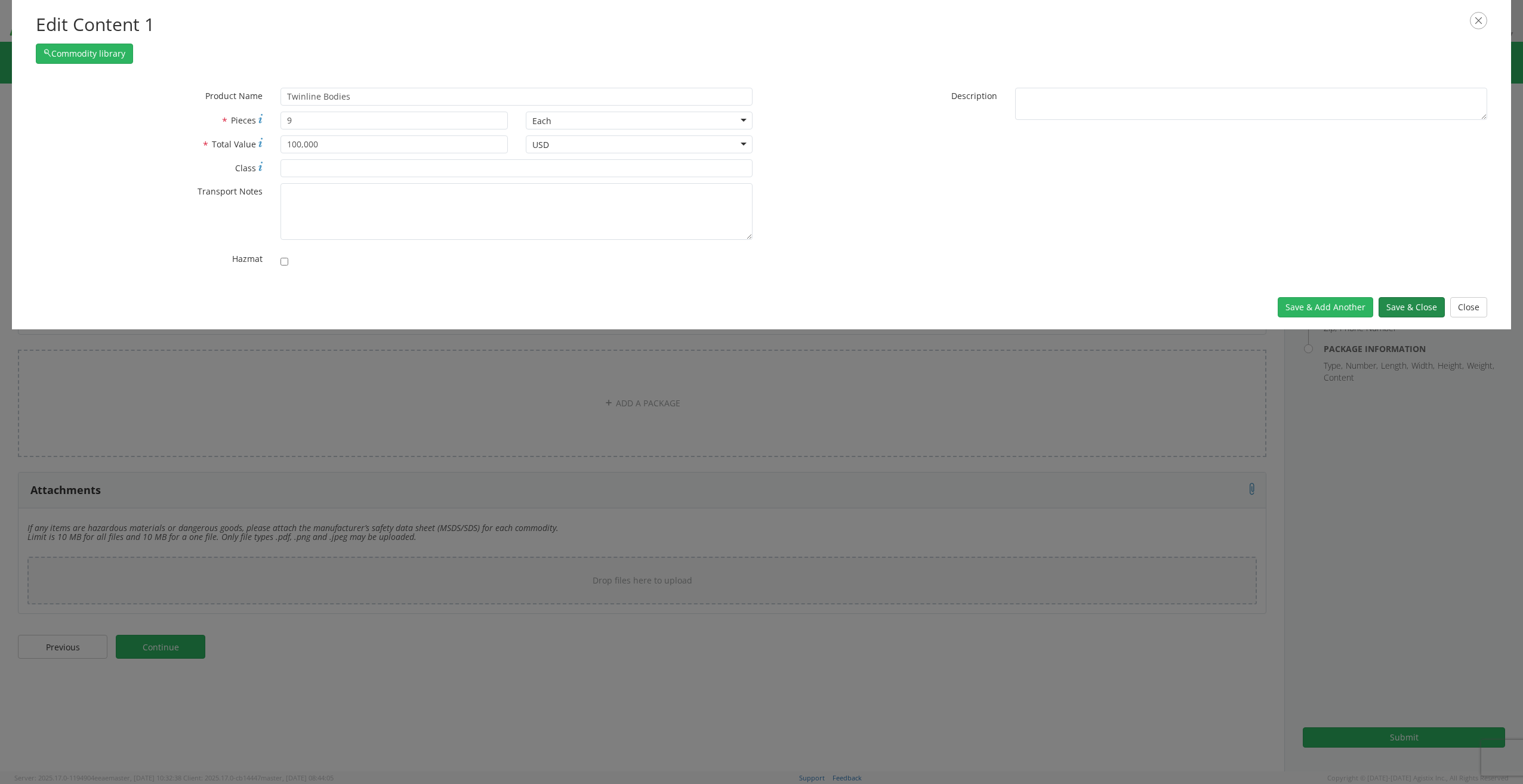
click at [1416, 306] on button "Save & Close" at bounding box center [1412, 307] width 66 height 20
click at [78, 57] on button "Commodity library" at bounding box center [84, 53] width 97 height 20
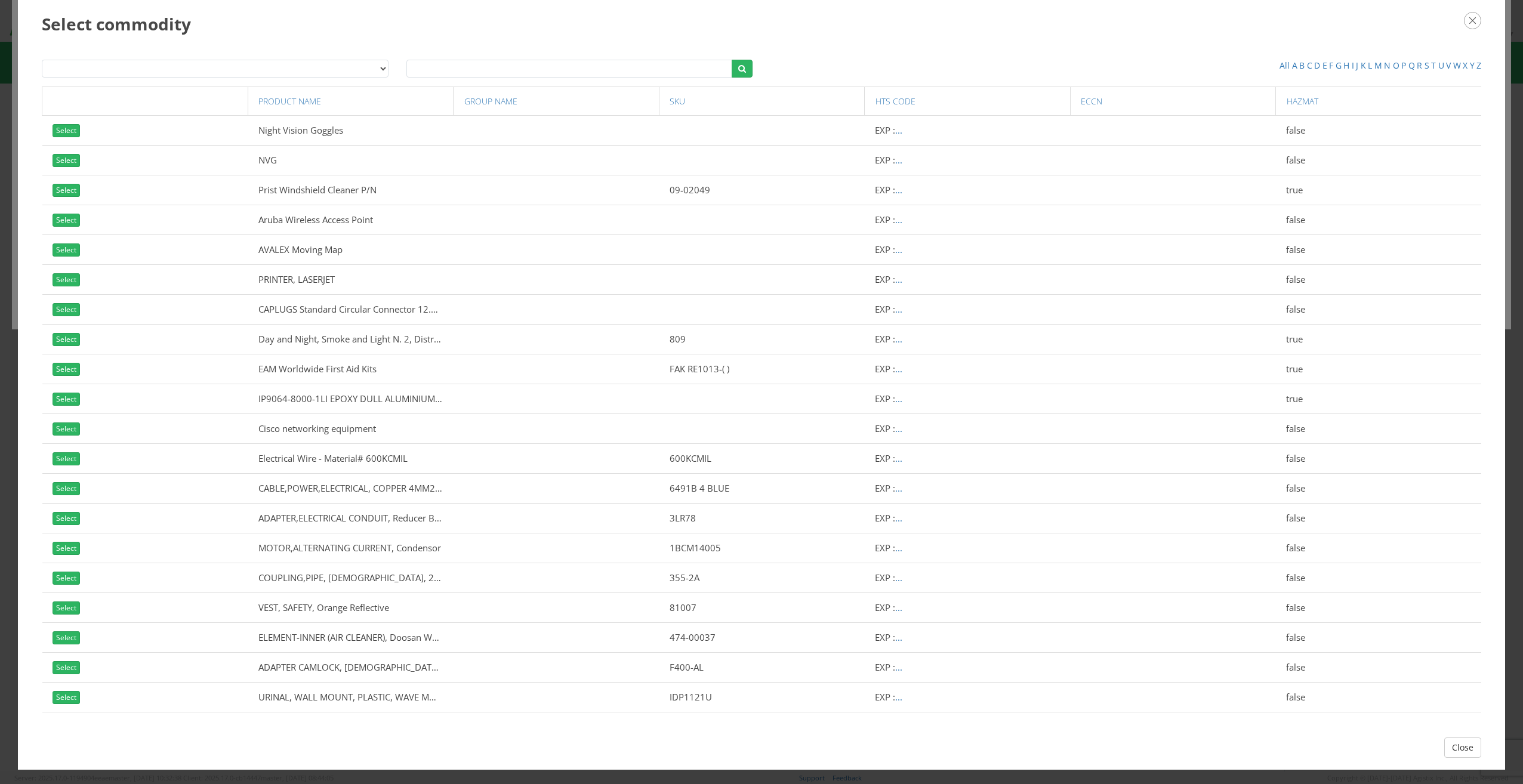
click at [1473, 22] on icon "button" at bounding box center [1473, 20] width 17 height 17
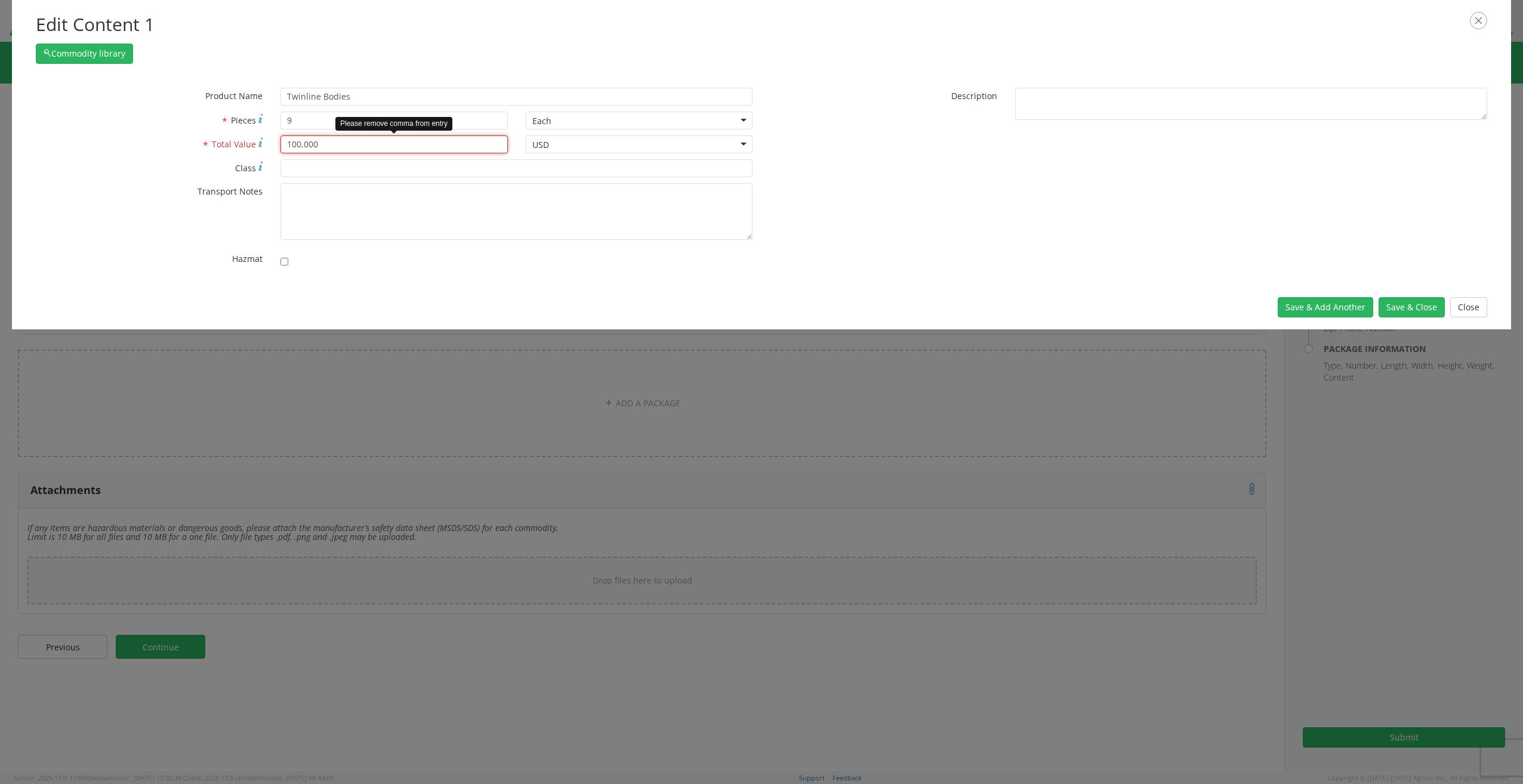
click at [307, 145] on input "100,000" at bounding box center [394, 144] width 227 height 17
type input "100000"
click at [1419, 303] on button "Save & Close" at bounding box center [1412, 307] width 66 height 20
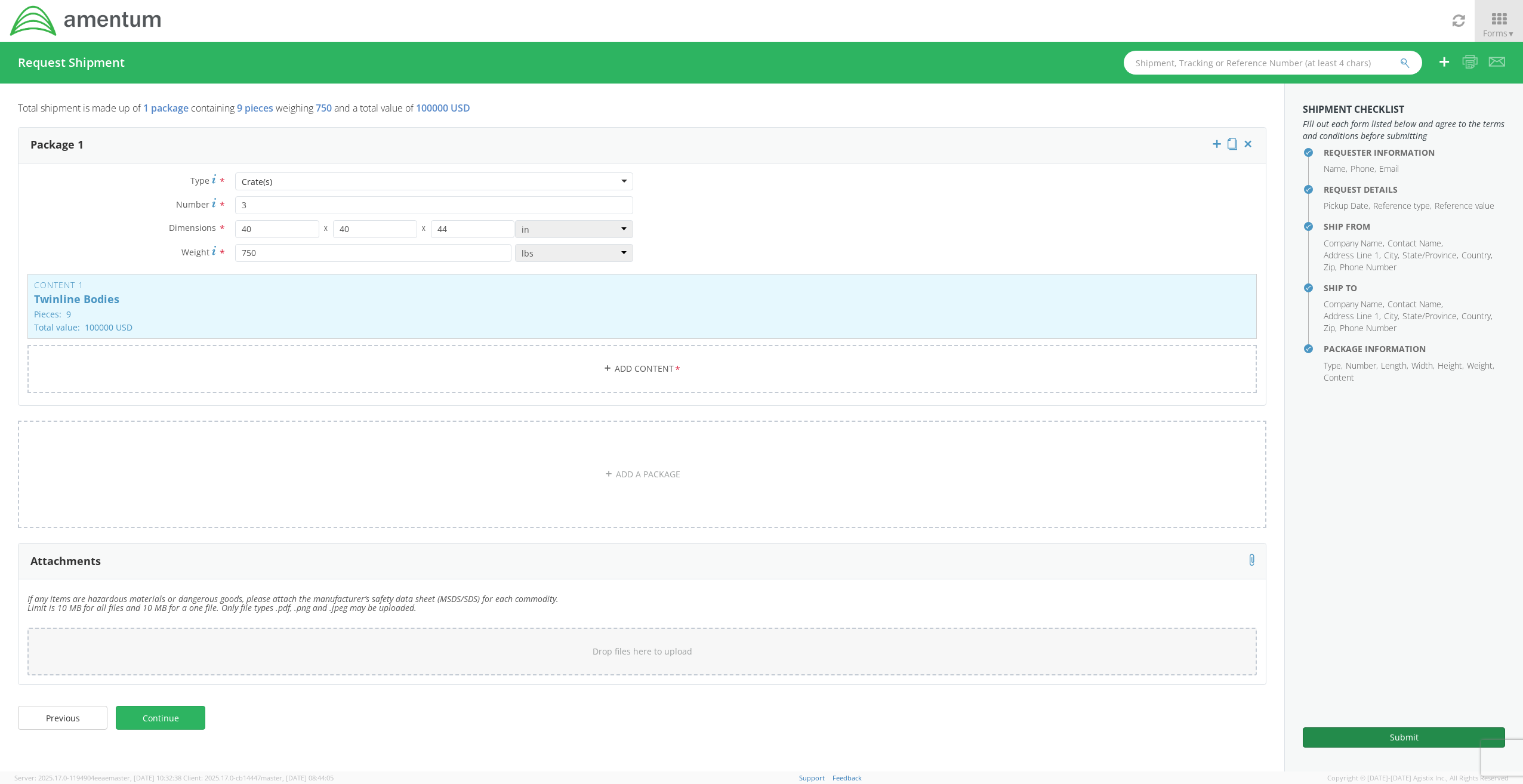
click at [1408, 735] on button "Submit" at bounding box center [1403, 737] width 202 height 20
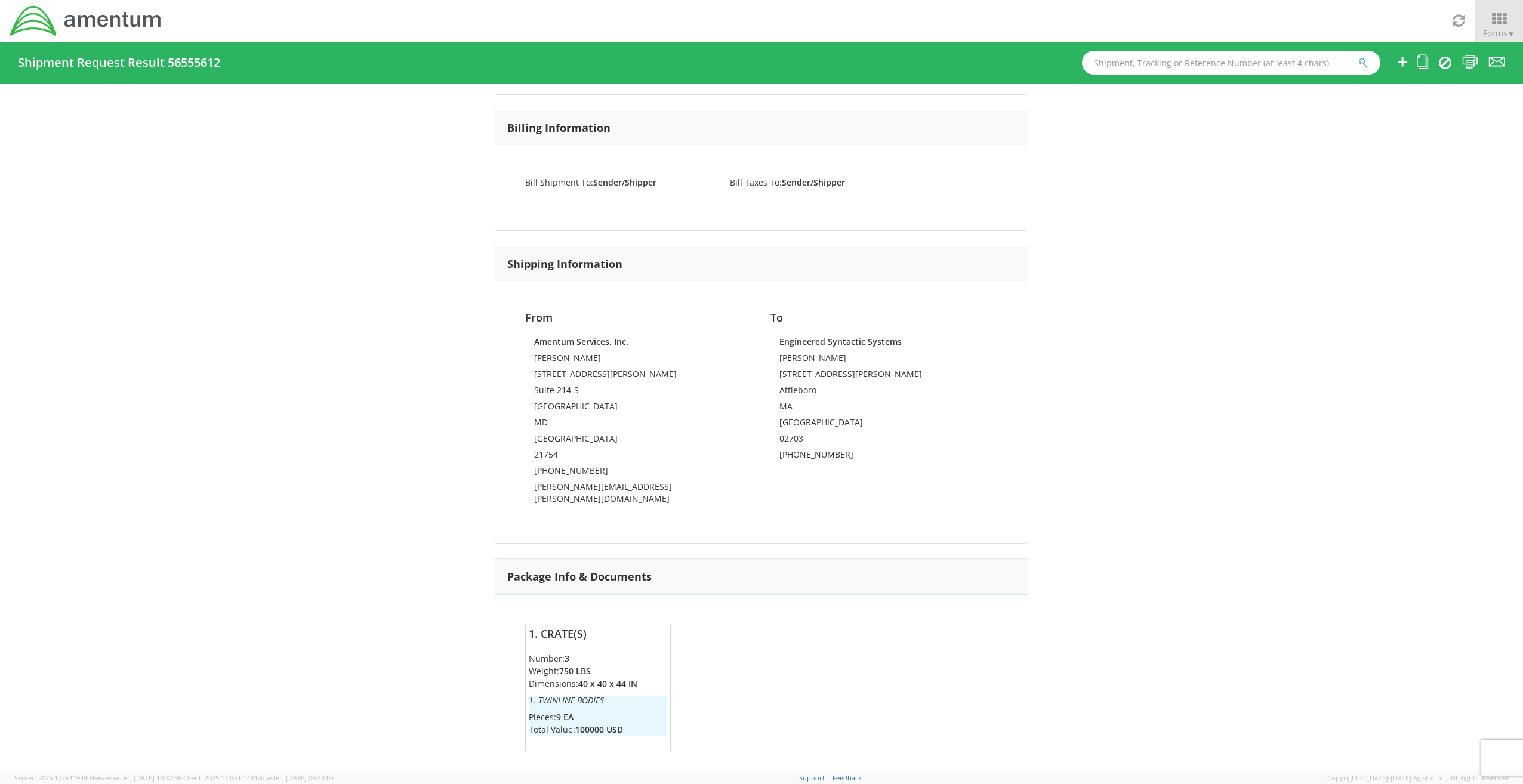
scroll to position [520, 0]
